Goal: Download file/media

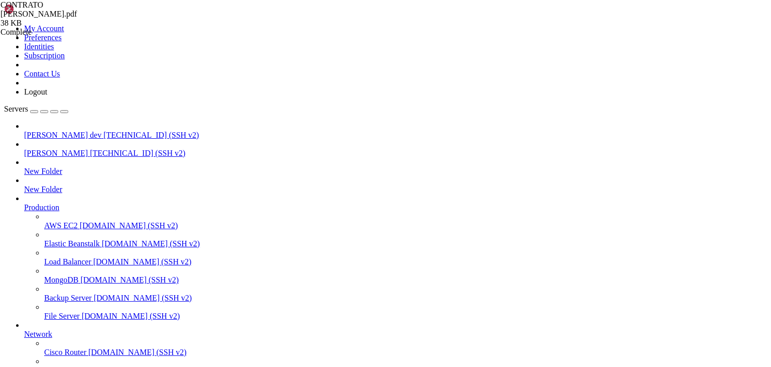
drag, startPoint x: 212, startPoint y: 9, endPoint x: 198, endPoint y: 15, distance: 15.5
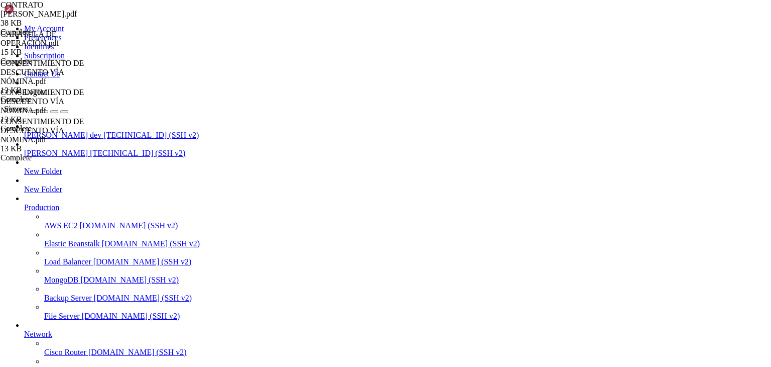
type input "/public_html/public/assets/companies/receivable_accounts/nomipay/443639/transac…"
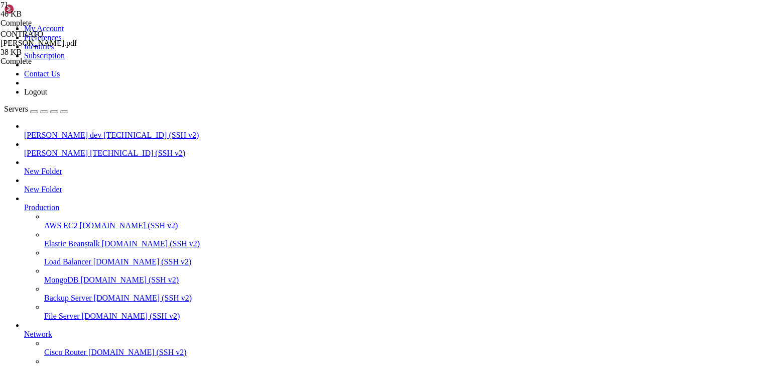
type input "/public_html/public/assets/companies/receivable_accounts/nomipay/443639/transac…"
